Goal: Information Seeking & Learning: Check status

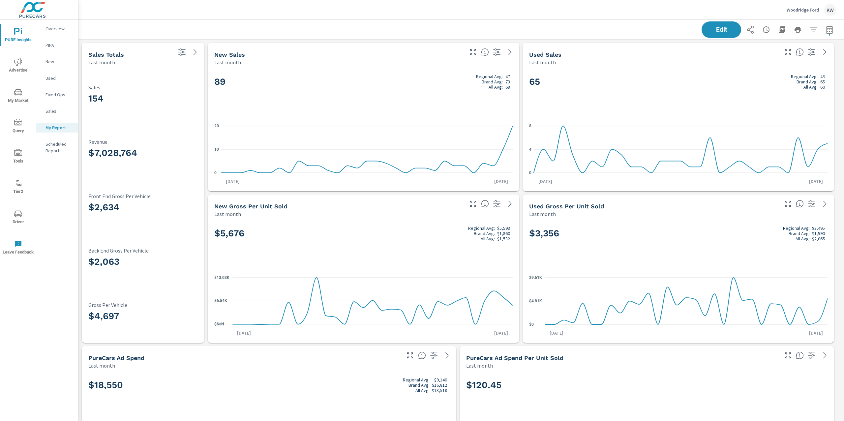
click at [21, 58] on icon "nav menu" at bounding box center [18, 62] width 8 height 8
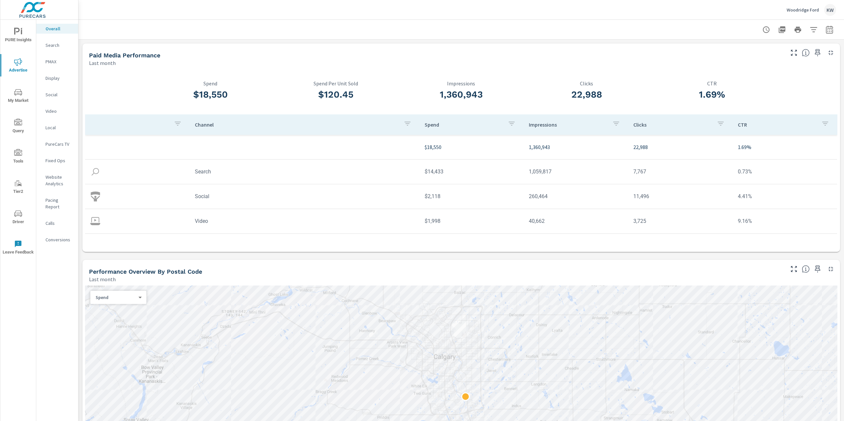
click at [796, 8] on p "Woodridge Ford" at bounding box center [802, 10] width 32 height 6
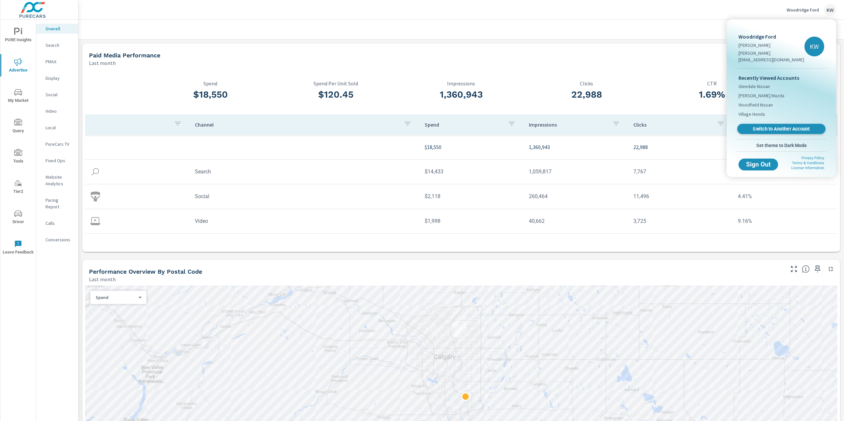
click at [771, 126] on span "Switch to Another Account" at bounding box center [781, 129] width 81 height 6
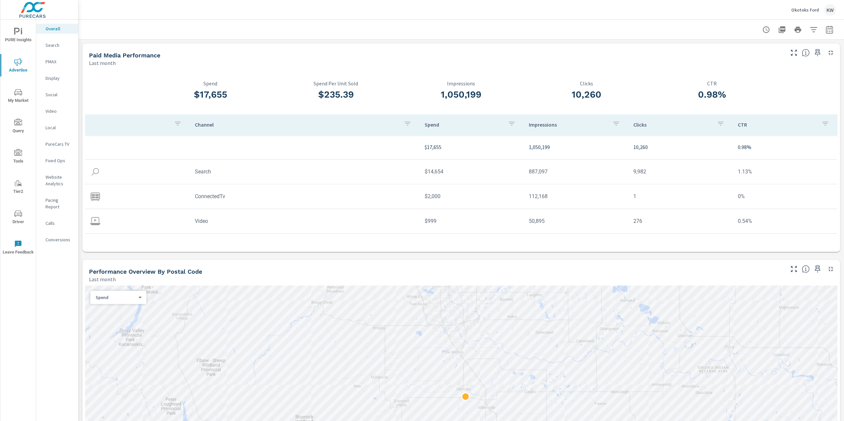
click at [54, 145] on p "PureCars TV" at bounding box center [58, 144] width 27 height 7
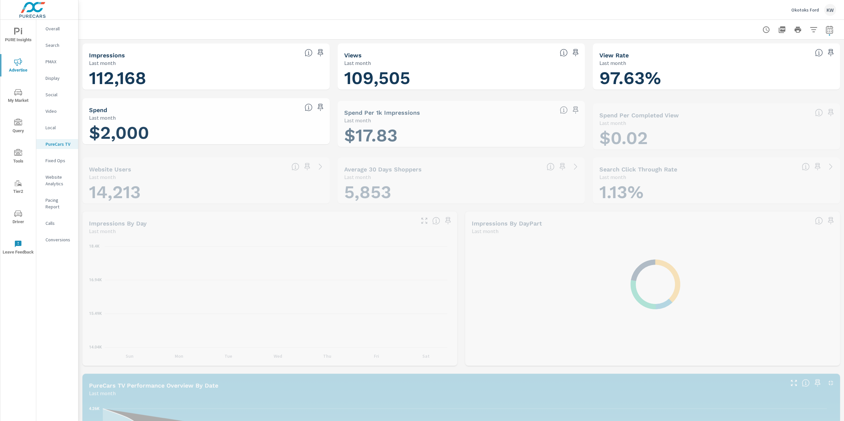
scroll to position [0, 0]
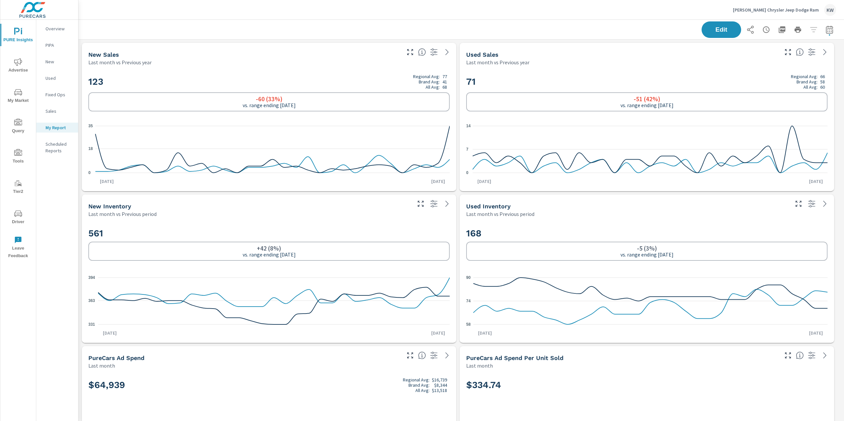
scroll to position [4944, 773]
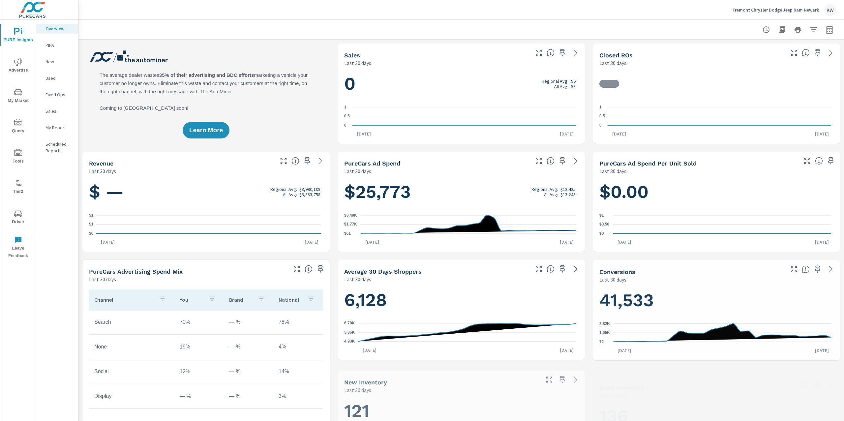
scroll to position [0, 0]
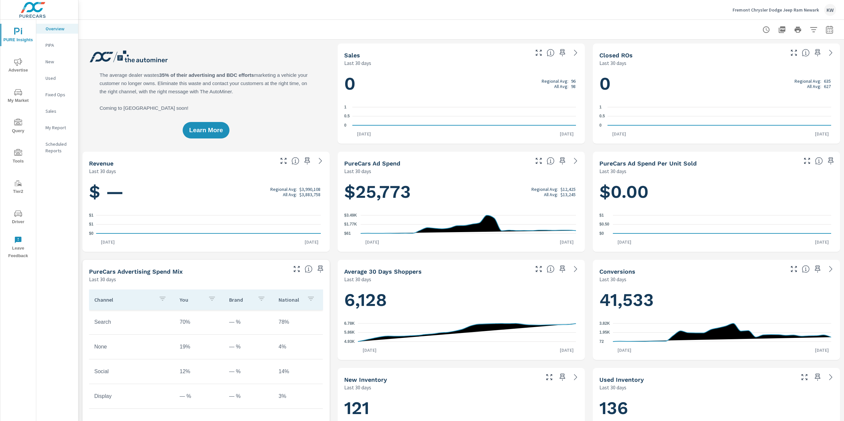
click at [20, 68] on span "Advertise" at bounding box center [18, 66] width 32 height 16
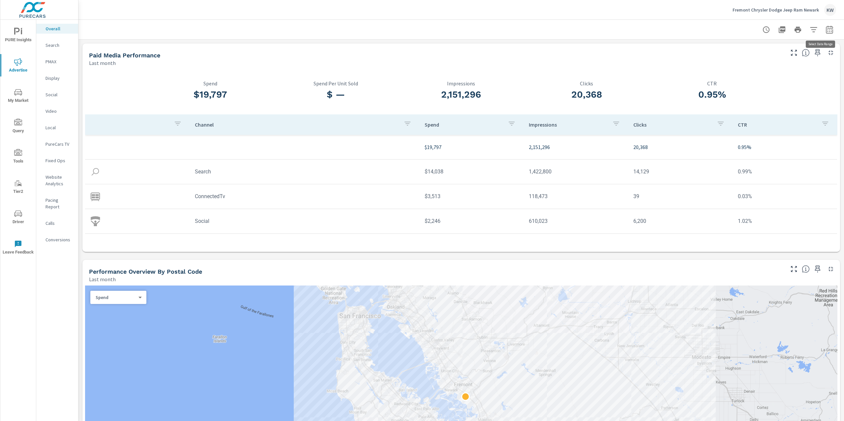
click at [825, 30] on icon "button" at bounding box center [829, 30] width 8 height 8
click at [778, 56] on select "Custom Yesterday Last week Last 7 days Last 14 days Last 30 days Last 45 days L…" at bounding box center [770, 56] width 66 height 13
select select "Month to date"
click at [745, 89] on button "Apply" at bounding box center [755, 92] width 41 height 17
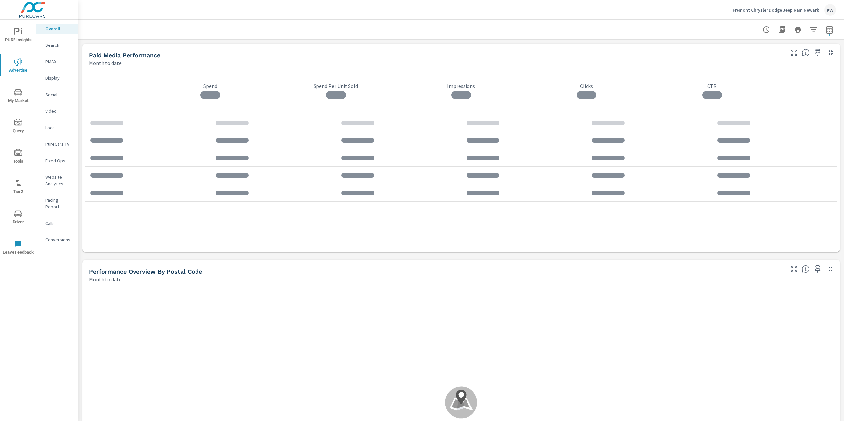
click at [55, 94] on p "Social" at bounding box center [58, 94] width 27 height 7
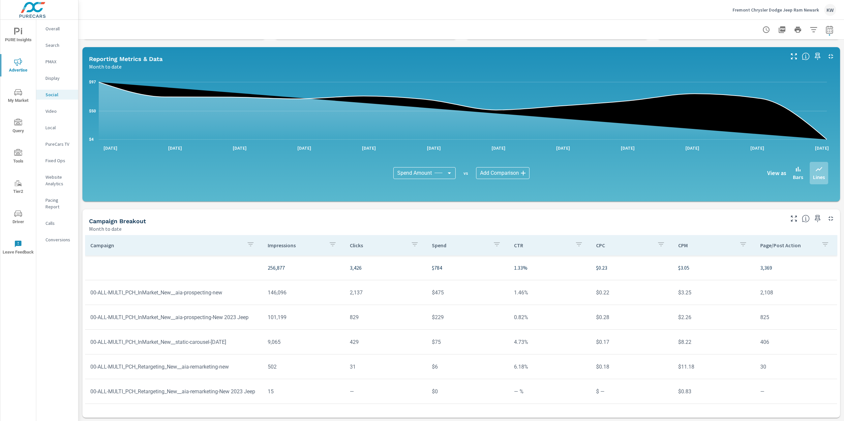
scroll to position [51, 0]
